Goal: Transaction & Acquisition: Purchase product/service

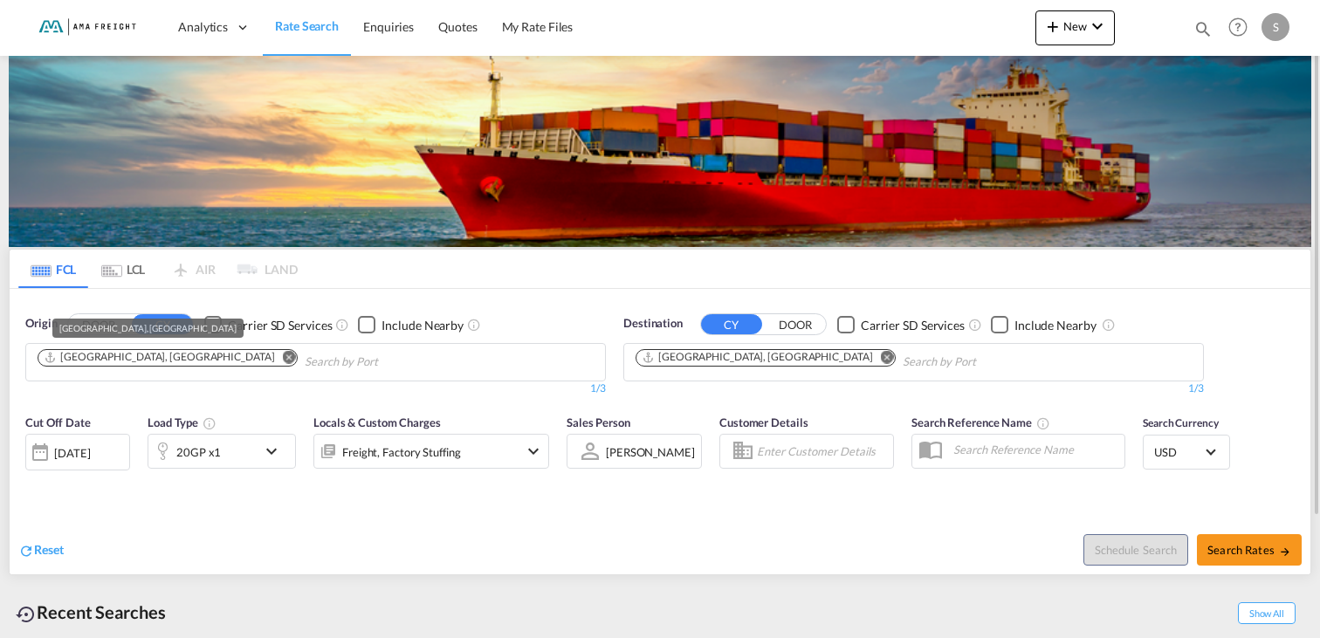
click at [94, 362] on div "[GEOGRAPHIC_DATA], [GEOGRAPHIC_DATA]" at bounding box center [159, 357] width 230 height 15
click at [94, 359] on div "[GEOGRAPHIC_DATA], [GEOGRAPHIC_DATA]" at bounding box center [159, 357] width 230 height 15
click at [283, 356] on md-icon "Remove" at bounding box center [289, 356] width 13 height 13
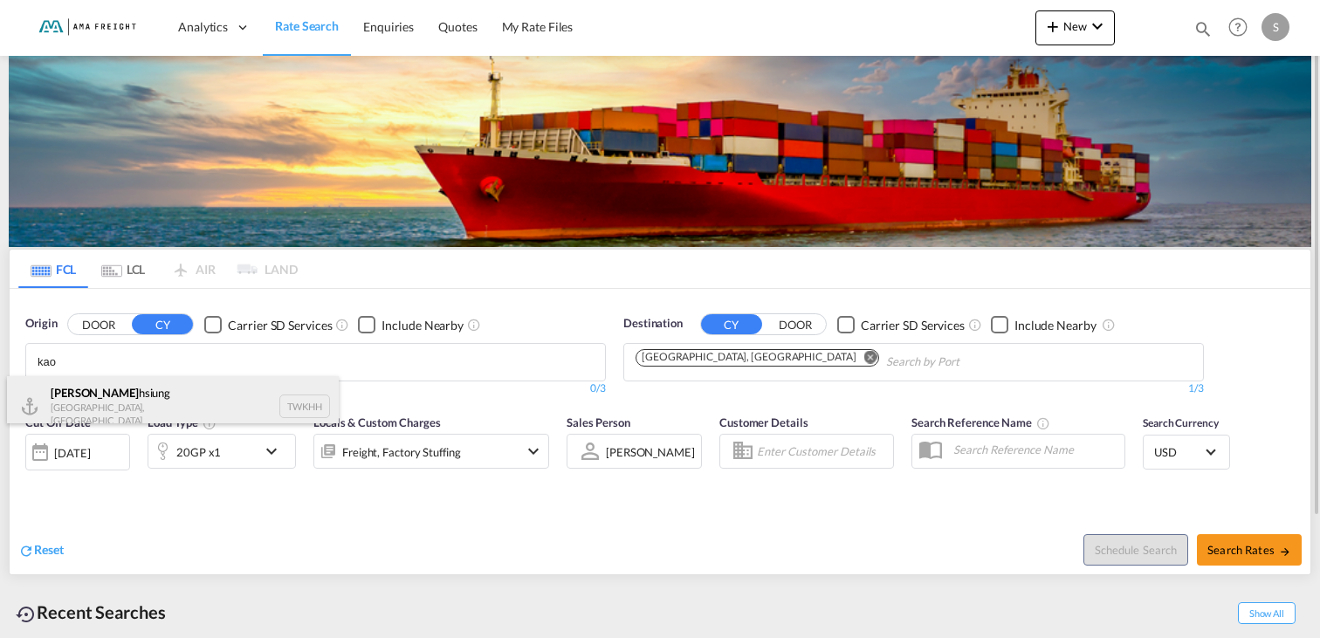
type input "kao"
click at [92, 407] on div "Kao hsiung [GEOGRAPHIC_DATA], Province of [GEOGRAPHIC_DATA] TWKHH" at bounding box center [173, 406] width 332 height 60
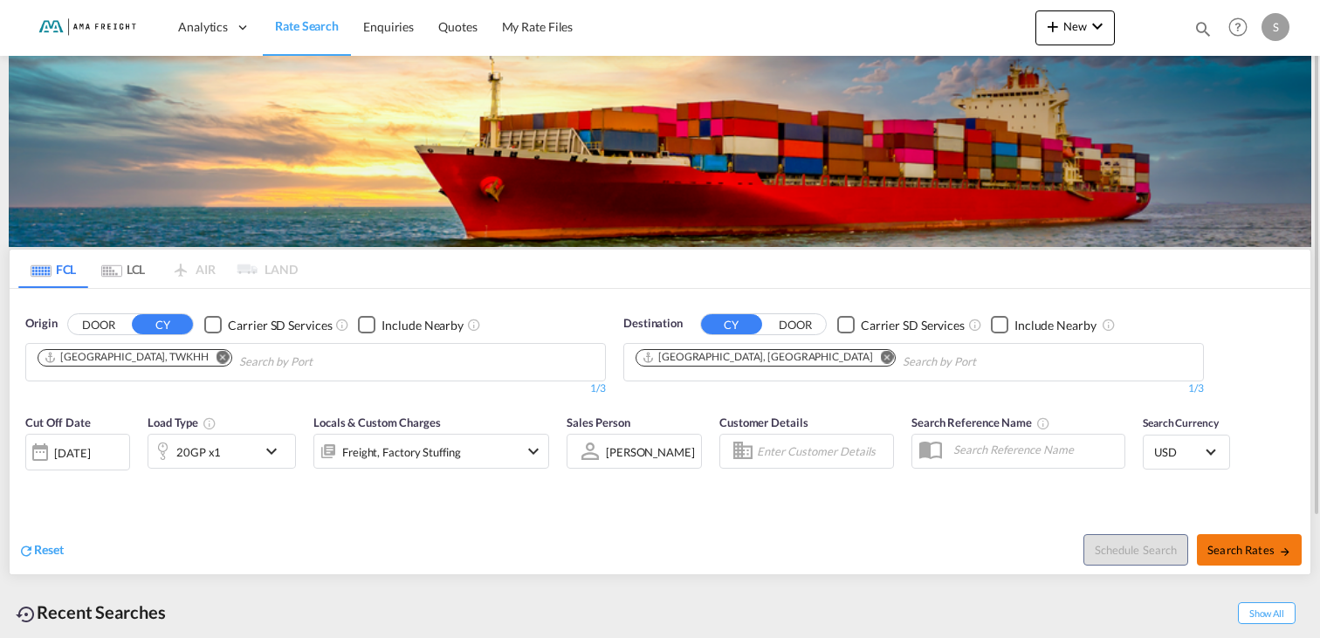
click at [1252, 551] on span "Search Rates" at bounding box center [1249, 550] width 84 height 14
type input "TWKHH to DEHAM / [DATE]"
